Goal: Task Accomplishment & Management: Manage account settings

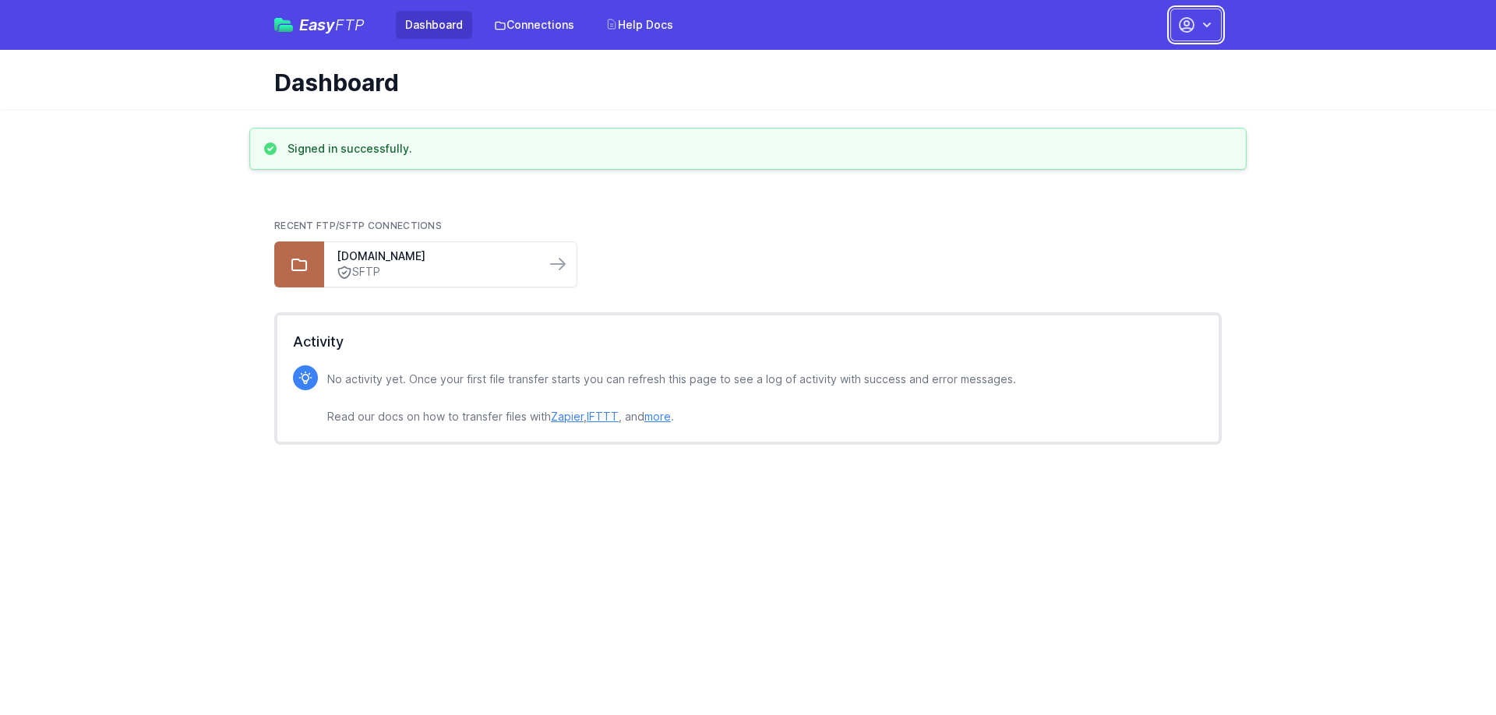
click at [1215, 22] on button "button" at bounding box center [1195, 25] width 51 height 33
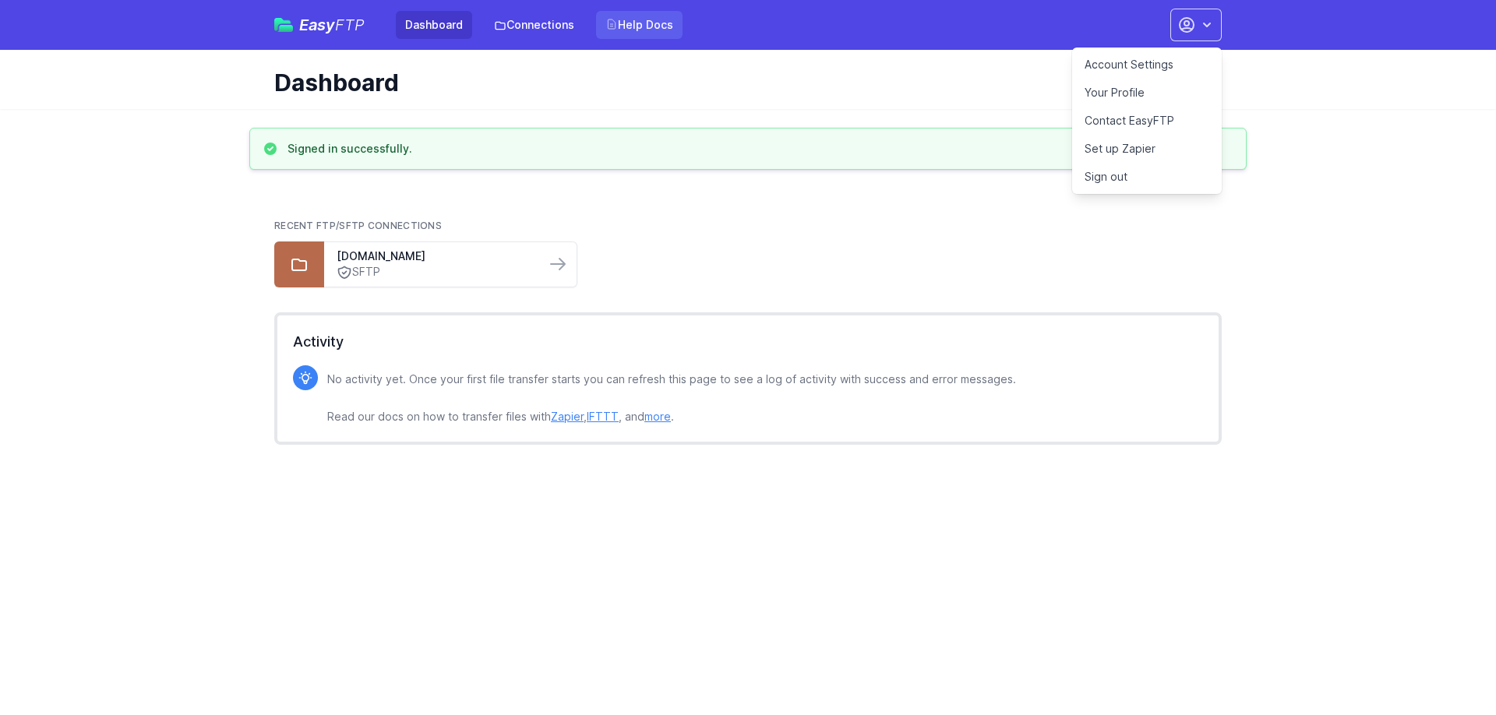
click at [643, 22] on link "Help Docs" at bounding box center [639, 25] width 86 height 28
click at [1137, 66] on link "Account Settings" at bounding box center [1147, 65] width 150 height 28
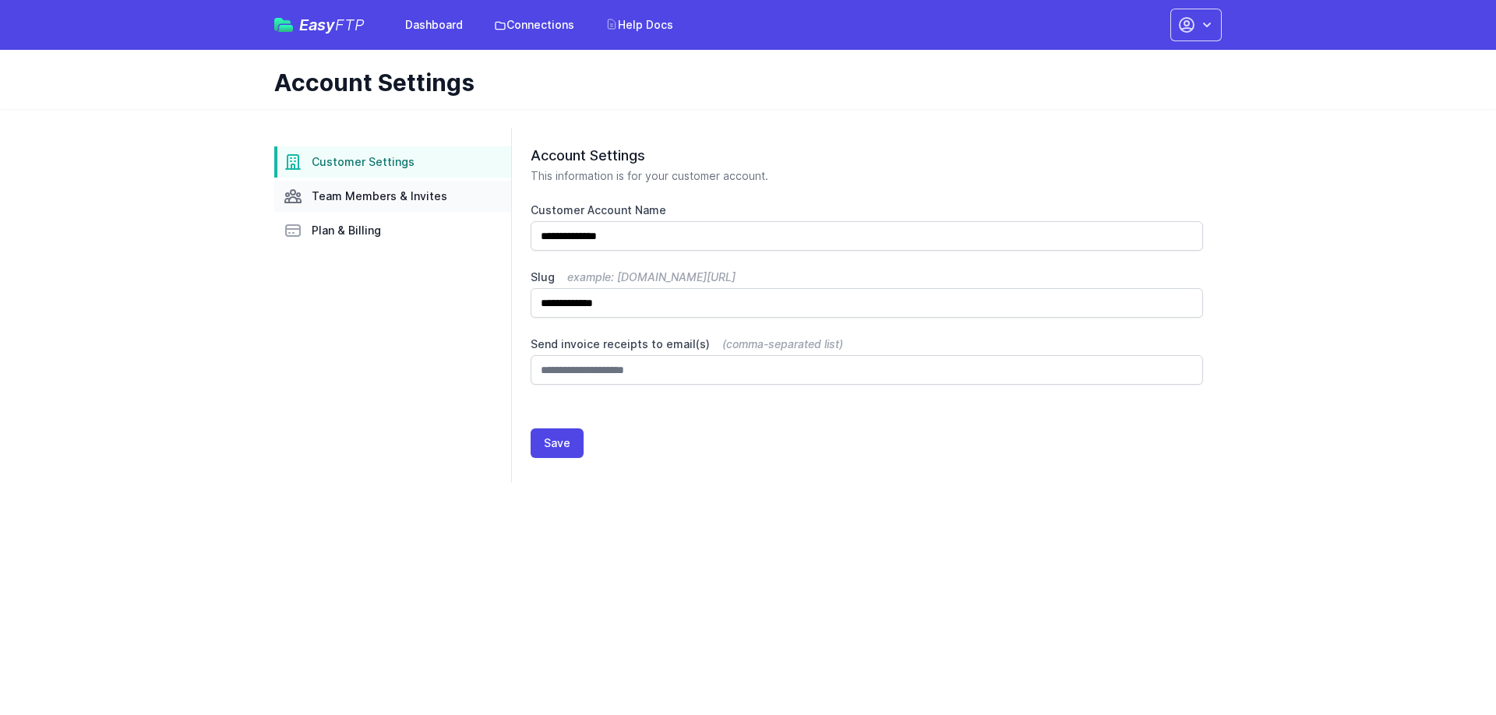
click at [367, 206] on link "Team Members & Invites" at bounding box center [392, 196] width 237 height 31
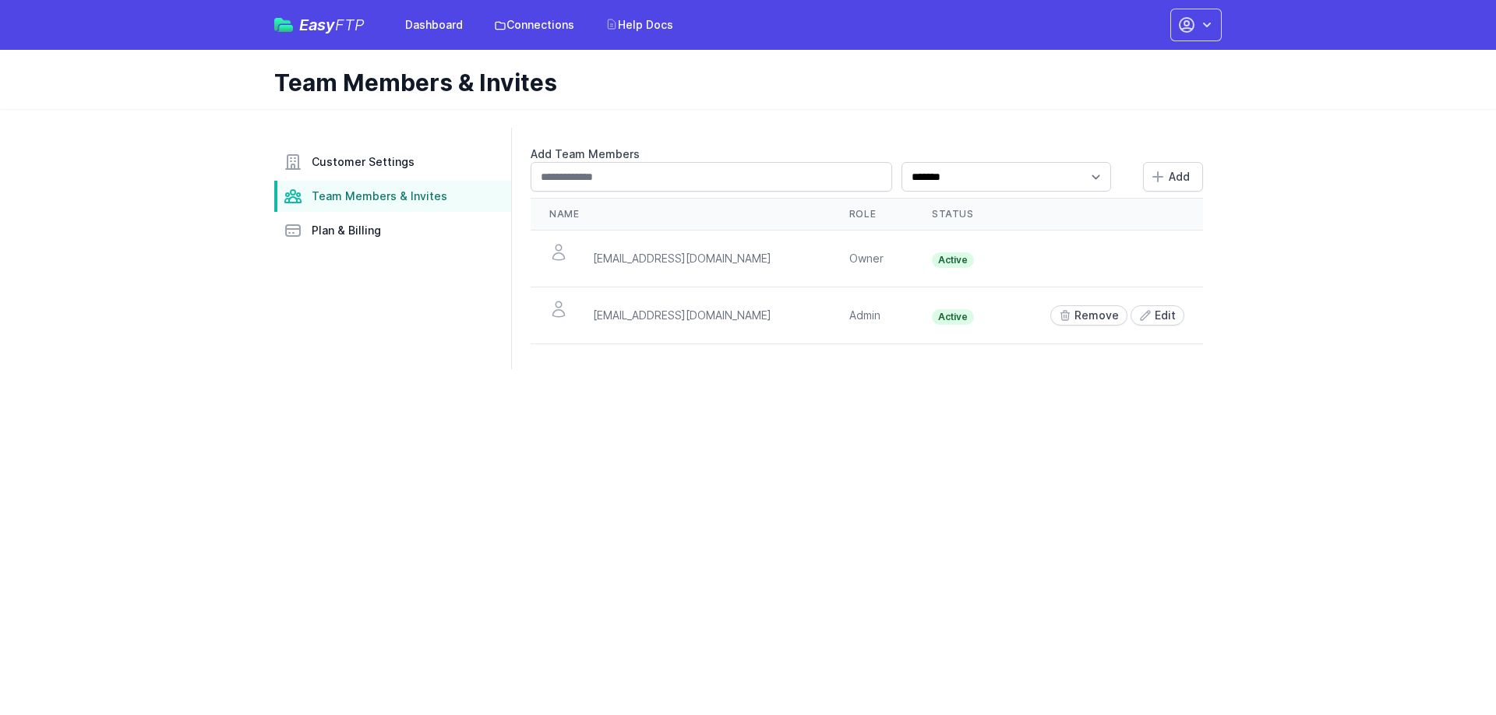
click at [361, 232] on span "Plan & Billing" at bounding box center [346, 231] width 69 height 16
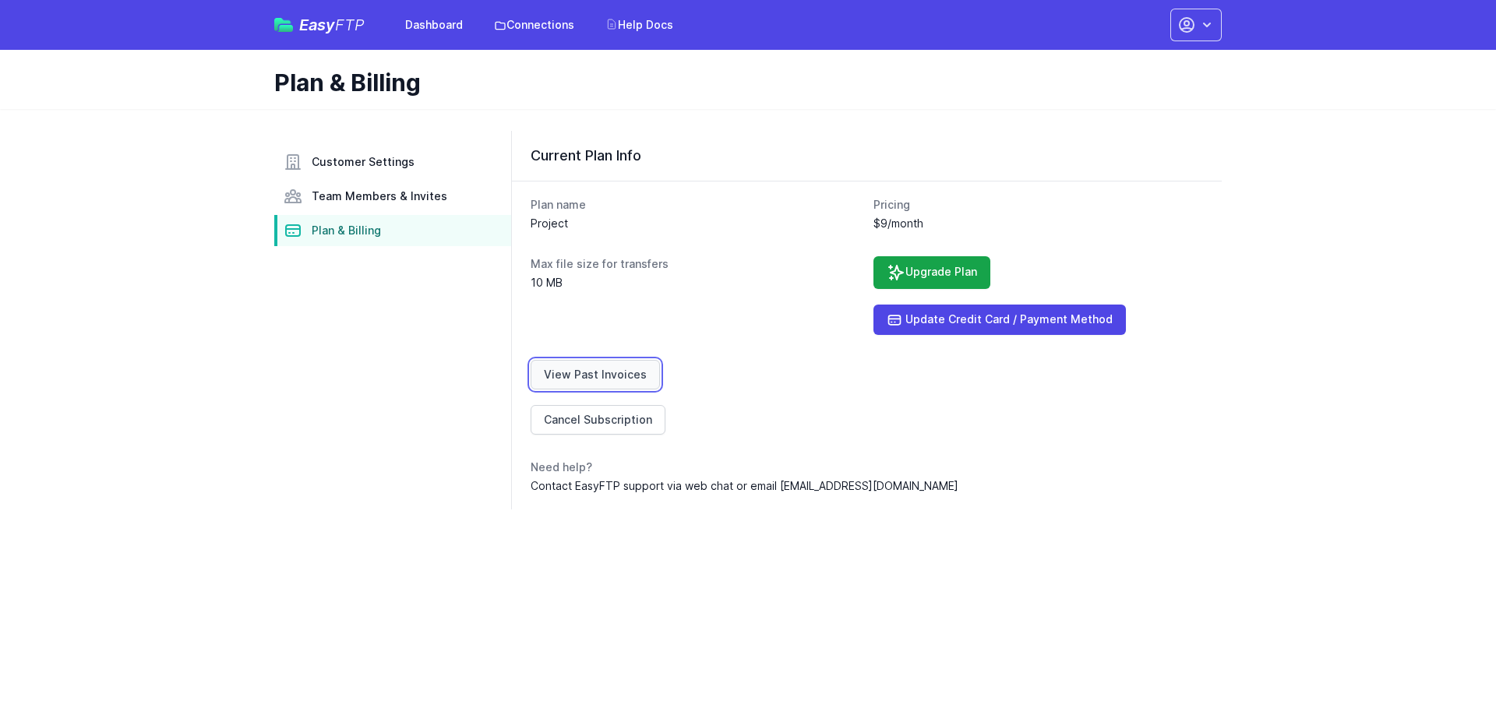
click at [608, 376] on link "View Past Invoices" at bounding box center [595, 375] width 129 height 30
